Goal: Entertainment & Leisure: Browse casually

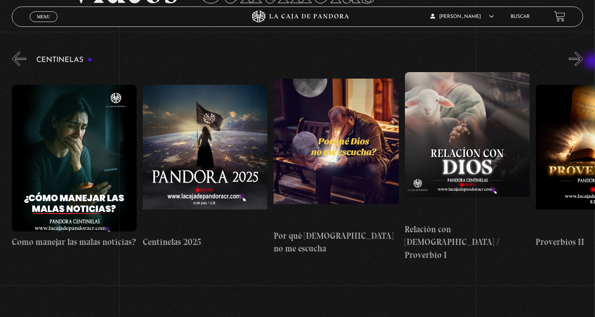
scroll to position [0, 654]
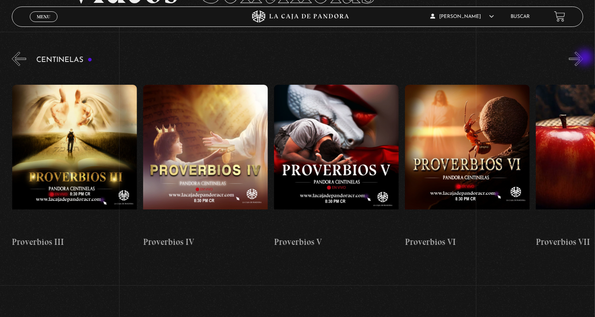
click at [583, 58] on button "»" at bounding box center [576, 59] width 14 height 14
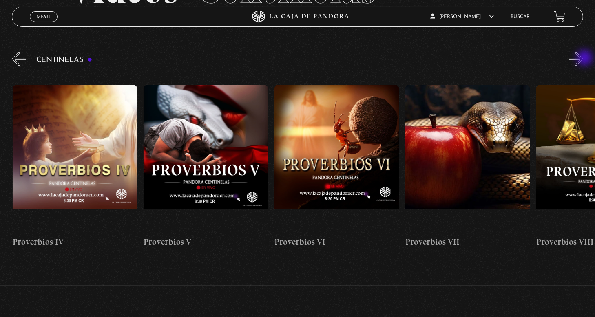
click at [583, 59] on button "»" at bounding box center [576, 59] width 14 height 14
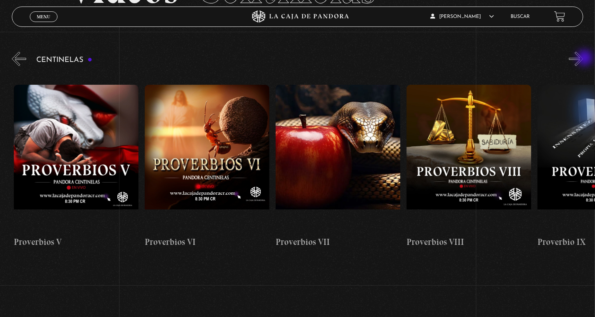
click at [583, 59] on button "»" at bounding box center [576, 59] width 14 height 14
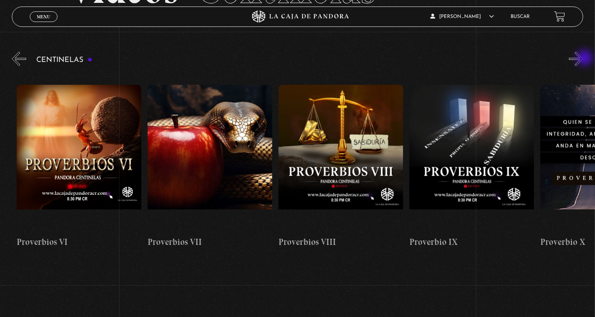
click at [583, 59] on button "»" at bounding box center [576, 59] width 14 height 14
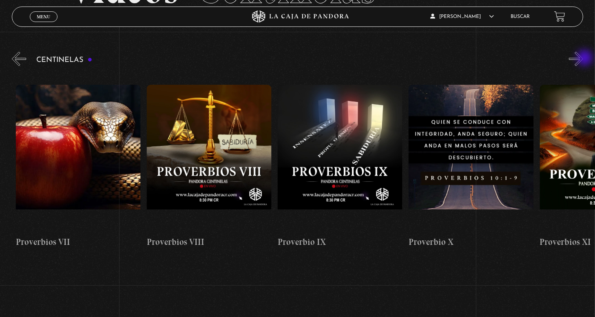
click at [583, 59] on button "»" at bounding box center [576, 59] width 14 height 14
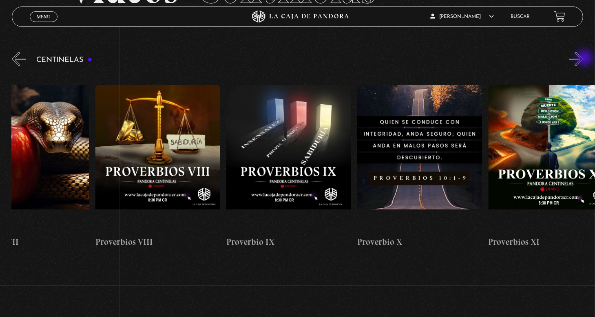
click at [583, 59] on button "»" at bounding box center [576, 59] width 14 height 14
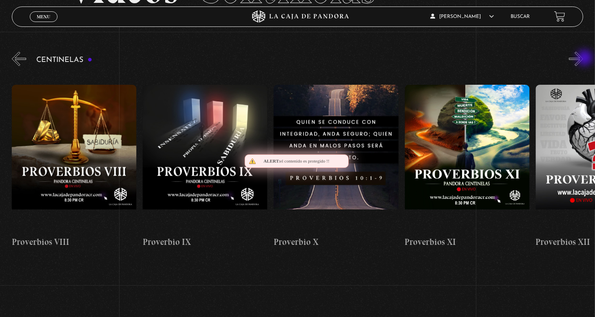
click at [583, 59] on button "»" at bounding box center [576, 59] width 14 height 14
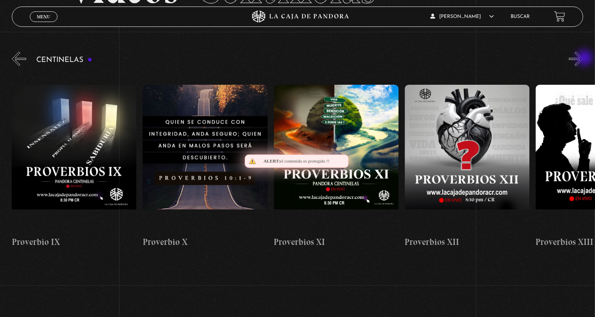
click at [583, 59] on button "»" at bounding box center [576, 59] width 14 height 14
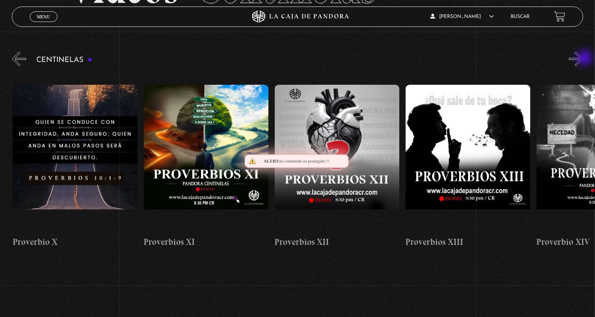
click at [583, 59] on button "»" at bounding box center [576, 59] width 14 height 14
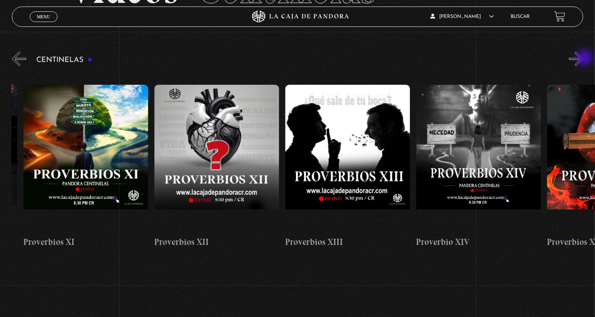
click at [583, 59] on button "»" at bounding box center [576, 59] width 14 height 14
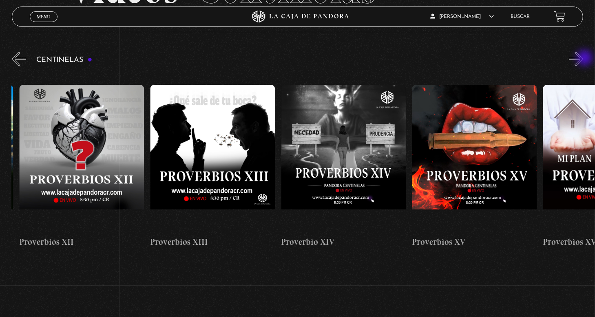
click at [583, 59] on button "»" at bounding box center [576, 59] width 14 height 14
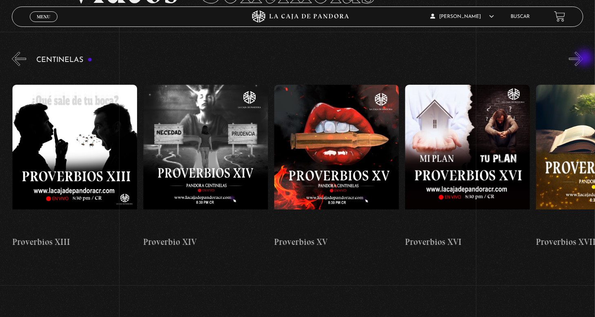
click at [583, 59] on button "»" at bounding box center [576, 59] width 14 height 14
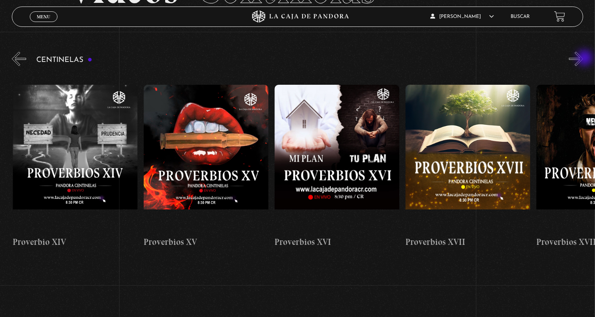
click at [583, 59] on button "»" at bounding box center [576, 59] width 14 height 14
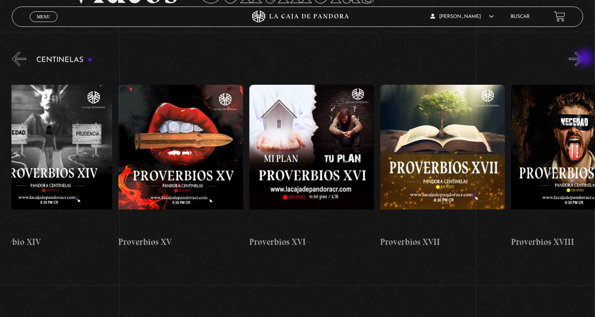
click at [583, 59] on button "»" at bounding box center [576, 59] width 14 height 14
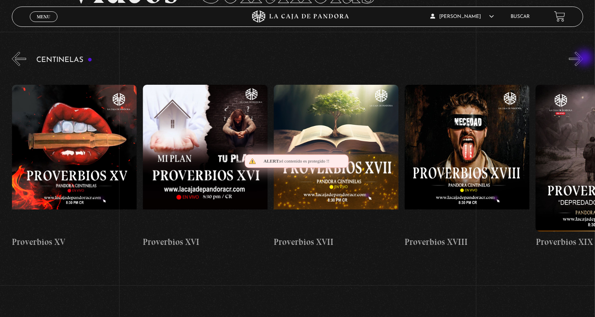
click at [583, 59] on button "»" at bounding box center [576, 59] width 14 height 14
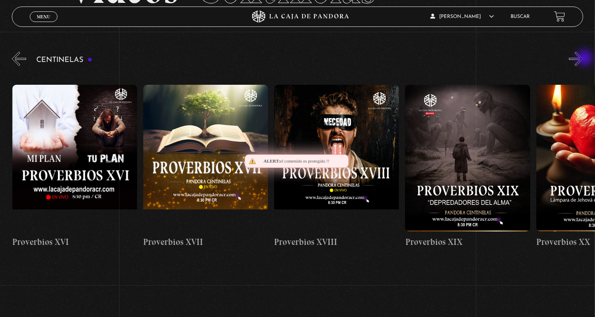
click at [583, 59] on button "»" at bounding box center [576, 59] width 14 height 14
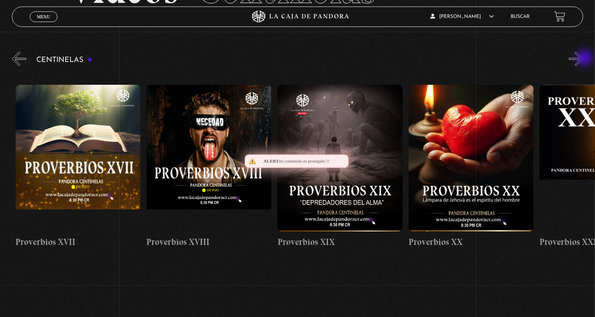
click at [583, 59] on button "»" at bounding box center [576, 59] width 14 height 14
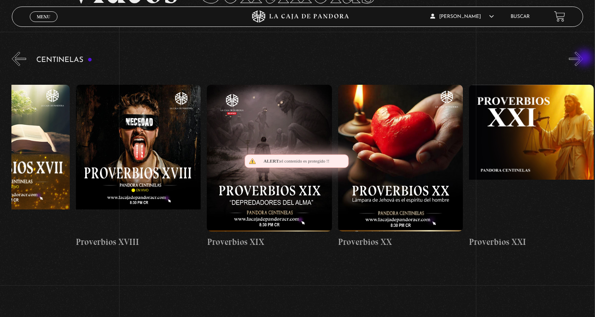
click at [583, 59] on button "»" at bounding box center [576, 59] width 14 height 14
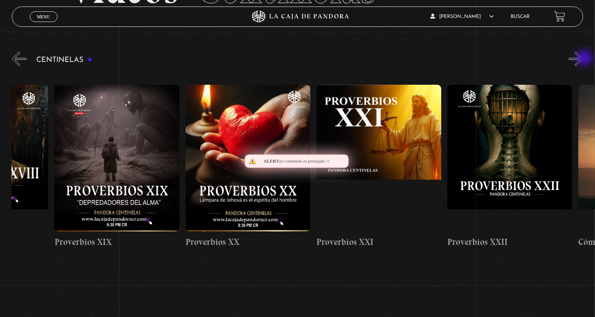
click at [583, 59] on button "»" at bounding box center [576, 59] width 14 height 14
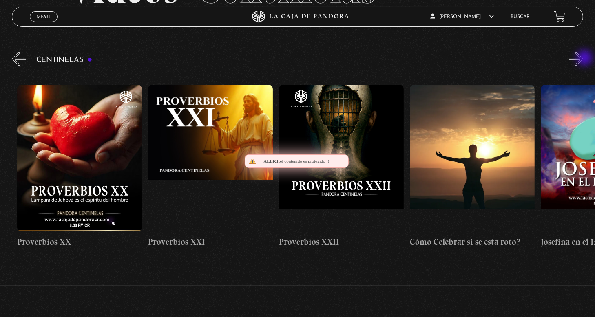
click at [583, 59] on button "»" at bounding box center [576, 59] width 14 height 14
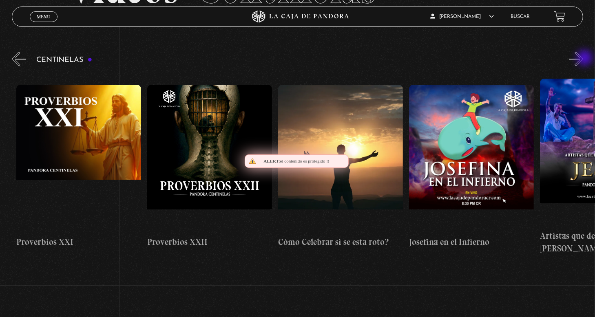
click at [583, 59] on button "»" at bounding box center [576, 59] width 14 height 14
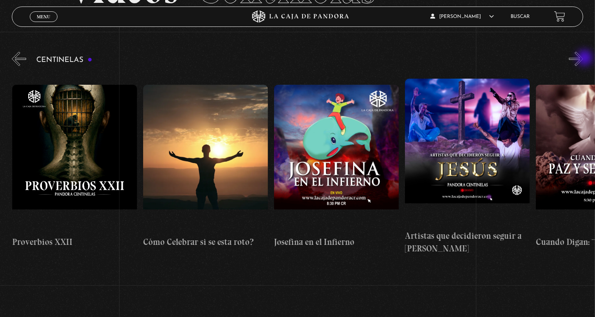
click at [583, 59] on button "»" at bounding box center [576, 59] width 14 height 14
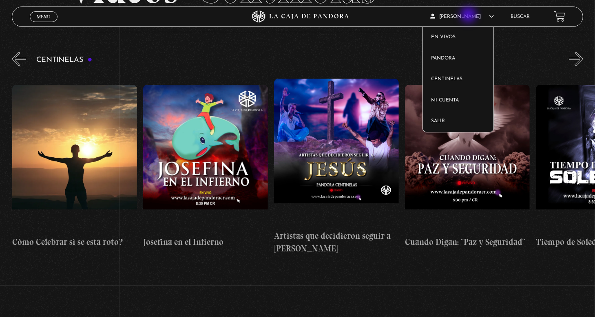
scroll to position [0, 3273]
